Goal: Find specific page/section: Find specific page/section

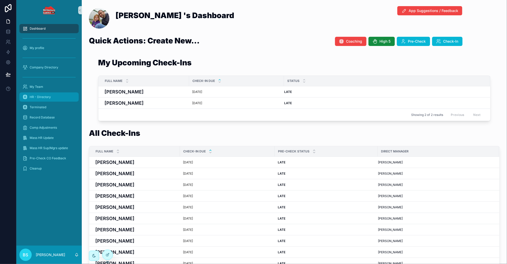
click at [37, 95] on span "HR - Directory" at bounding box center [40, 97] width 21 height 4
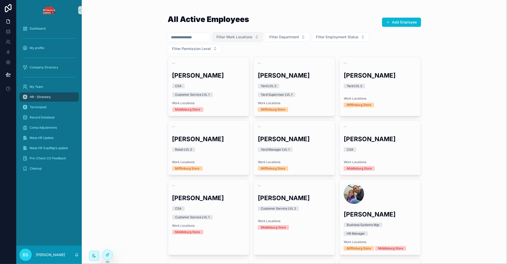
click at [253, 36] on span "Filter Work Locations" at bounding box center [235, 37] width 36 height 5
click at [238, 57] on div "Mifflinburg Store" at bounding box center [246, 58] width 61 height 8
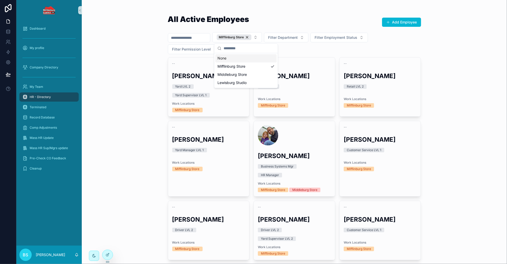
click at [472, 54] on div "All Active Employees Add Employee [GEOGRAPHIC_DATA] Store Filter Department Fil…" at bounding box center [294, 132] width 425 height 264
click at [251, 37] on div "Mifflinburg Store" at bounding box center [234, 38] width 35 height 6
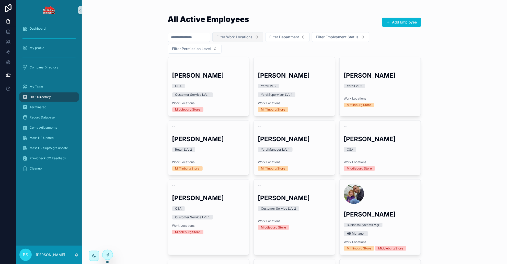
click at [253, 37] on span "Filter Work Locations" at bounding box center [235, 37] width 36 height 5
click at [237, 59] on div "Mifflinburg Store" at bounding box center [246, 58] width 61 height 8
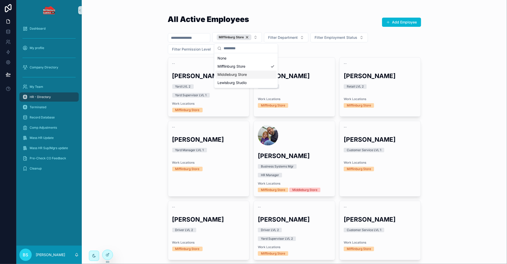
click at [229, 73] on div "Middleburg Store" at bounding box center [245, 75] width 61 height 8
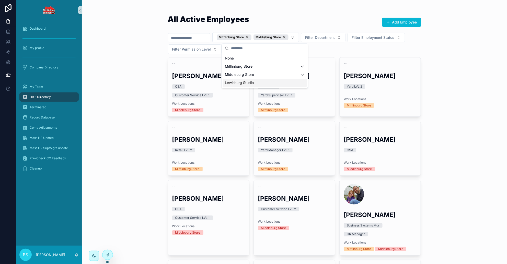
click at [229, 84] on div "Lewisburg Studio" at bounding box center [265, 83] width 84 height 8
click at [472, 45] on div "All Active Employees Add Employee [GEOGRAPHIC_DATA] Store [GEOGRAPHIC_DATA] [GE…" at bounding box center [294, 132] width 425 height 264
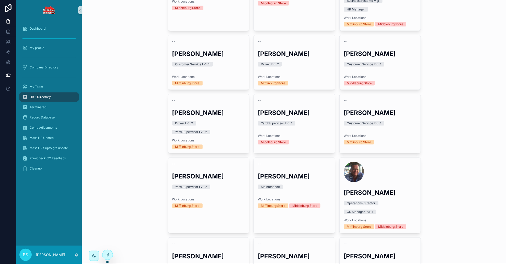
scroll to position [480, 0]
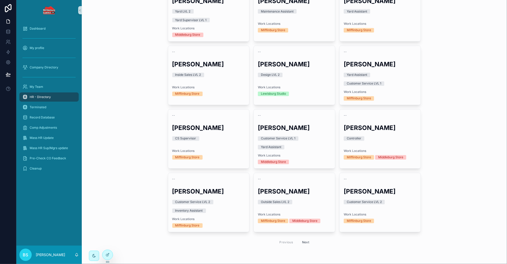
click at [300, 242] on button "Next" at bounding box center [305, 243] width 14 height 8
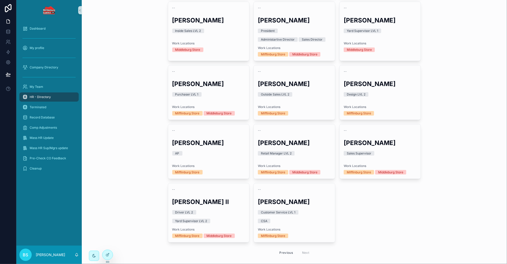
scroll to position [252, 0]
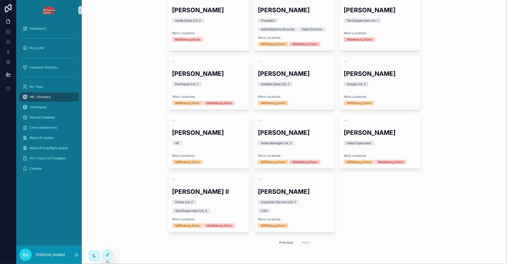
click at [280, 243] on button "Previous" at bounding box center [286, 243] width 20 height 8
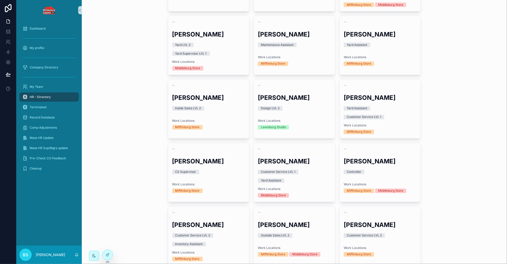
scroll to position [480, 0]
